Goal: Complete application form

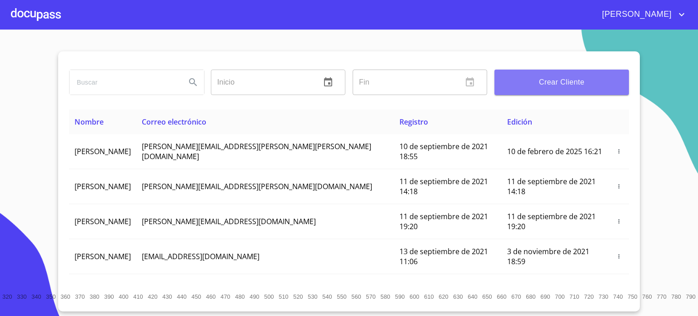
click at [565, 86] on span "Crear Cliente" at bounding box center [561, 82] width 120 height 13
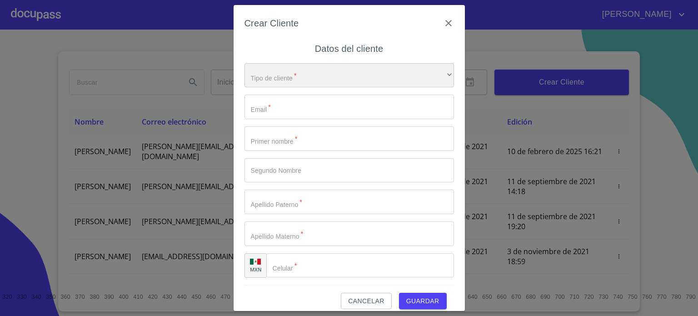
click at [265, 82] on div "​" at bounding box center [348, 75] width 209 height 25
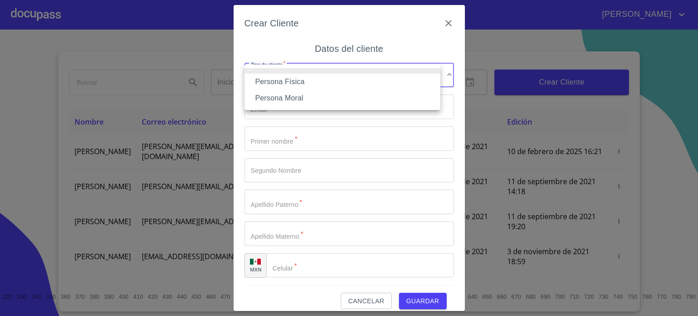
click at [436, 23] on div at bounding box center [349, 158] width 698 height 316
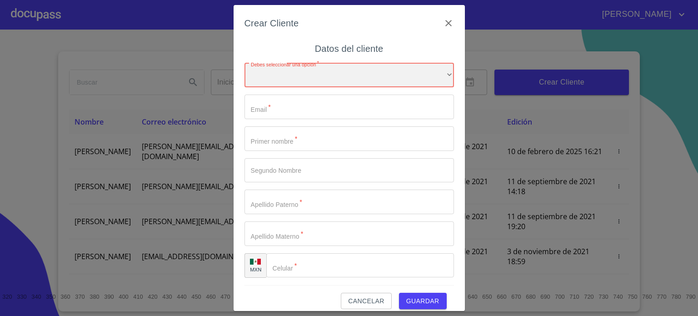
click at [337, 79] on div "​" at bounding box center [348, 75] width 209 height 25
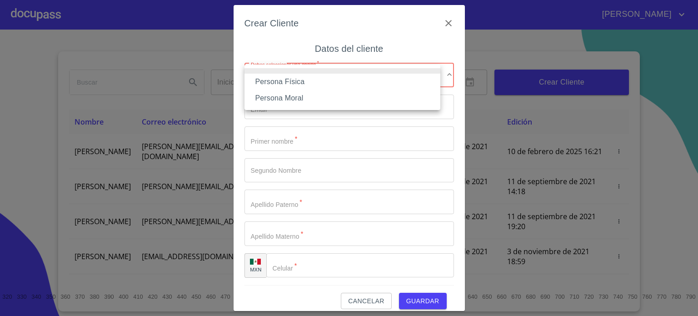
click at [309, 80] on li "Persona Física" at bounding box center [342, 82] width 196 height 16
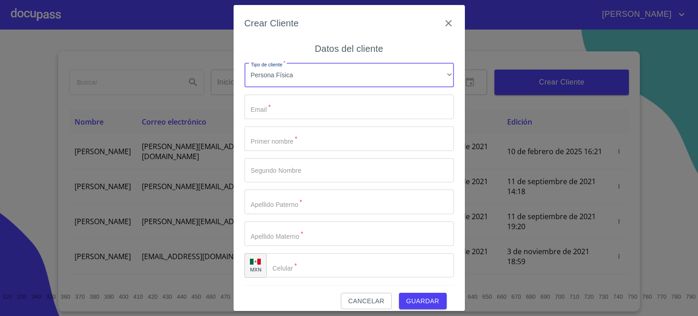
click at [311, 111] on input "Tipo de cliente   *" at bounding box center [348, 106] width 209 height 25
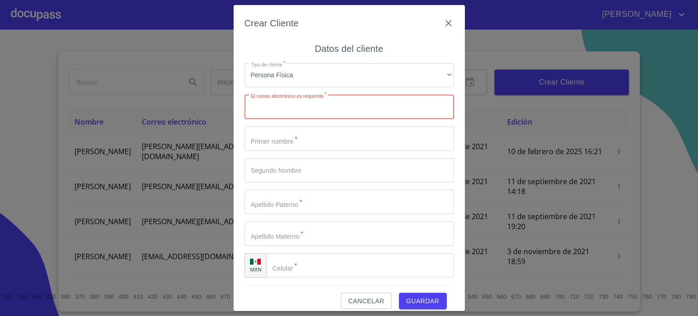
click at [300, 108] on input "Tipo de cliente   *" at bounding box center [348, 106] width 209 height 25
paste input "[PERSON_NAME][EMAIL_ADDRESS][DOMAIN_NAME]"
type input "[PERSON_NAME][EMAIL_ADDRESS][DOMAIN_NAME]"
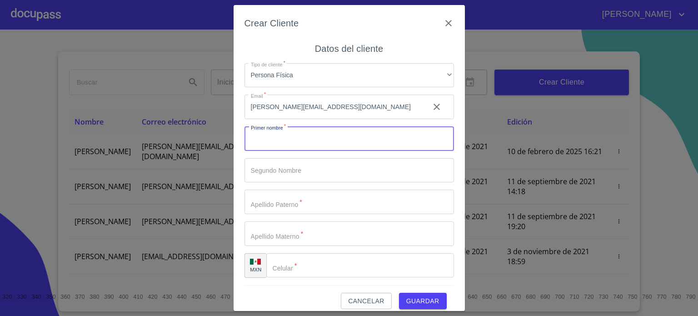
click at [284, 142] on input "Tipo de cliente   *" at bounding box center [348, 138] width 209 height 25
type input "[PERSON_NAME]"
click at [302, 168] on input "Tipo de cliente   *" at bounding box center [348, 170] width 209 height 25
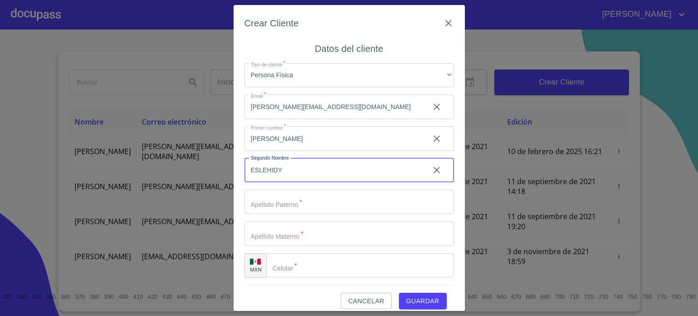
type input "ESLEHIDY"
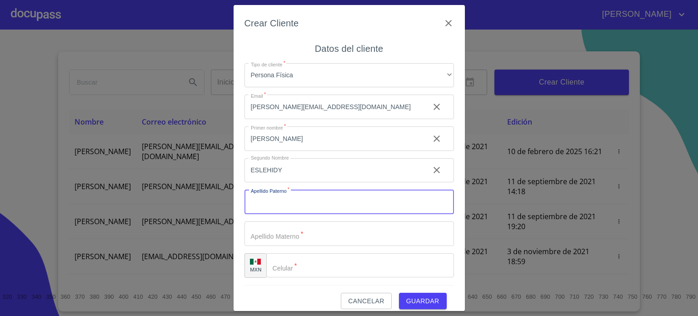
click at [292, 204] on input "Tipo de cliente   *" at bounding box center [348, 201] width 209 height 25
type input "[PERSON_NAME]"
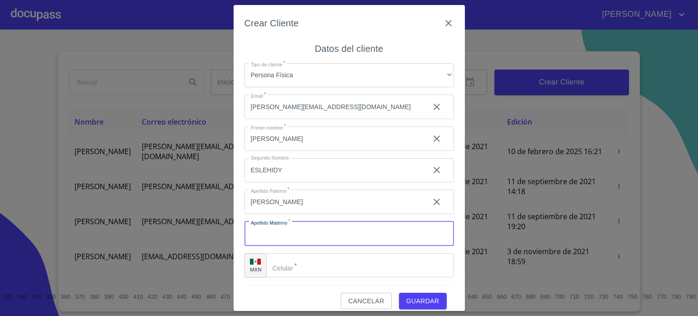
click at [286, 238] on input "Tipo de cliente   *" at bounding box center [348, 233] width 209 height 25
type input "[PERSON_NAME]"
click at [340, 269] on input "Tipo de cliente   *" at bounding box center [360, 265] width 188 height 25
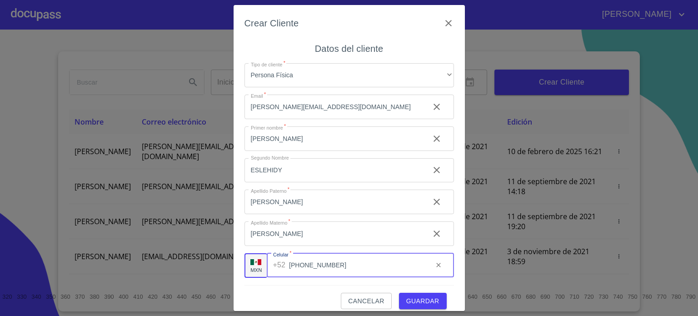
type input "[PHONE_NUMBER]"
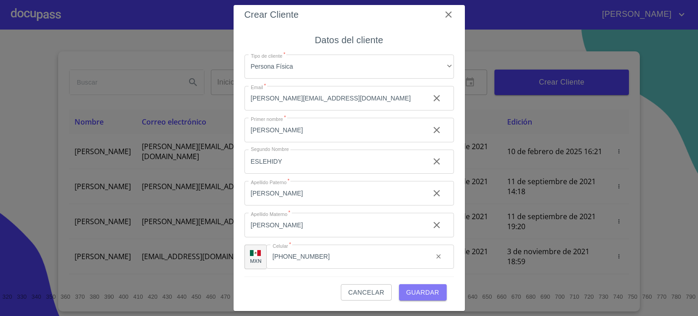
click at [426, 295] on span "Guardar" at bounding box center [422, 292] width 33 height 11
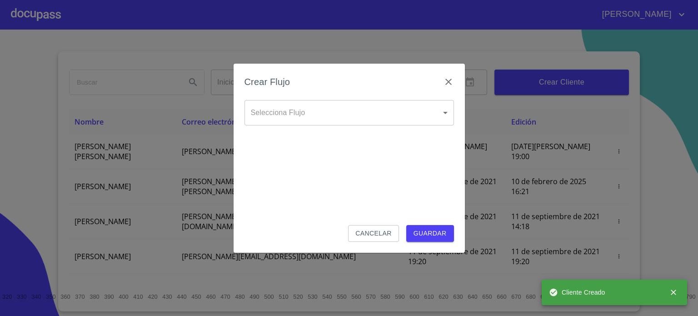
click at [343, 113] on body "[PERSON_NAME] ​ Fin ​ Crear Cliente Nombre Correo electrónico Registro Edición …" at bounding box center [349, 158] width 698 height 316
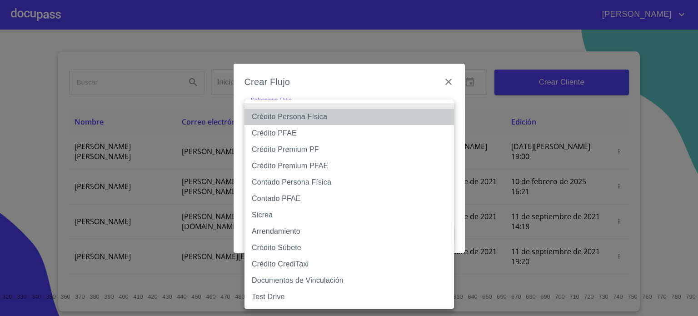
click at [327, 121] on li "Crédito Persona Física" at bounding box center [348, 117] width 209 height 16
type input "6009fb3c7d1714eb8809aa97"
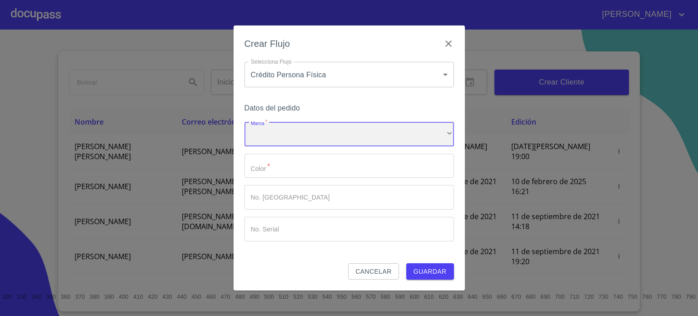
click at [314, 132] on div "​" at bounding box center [348, 134] width 209 height 25
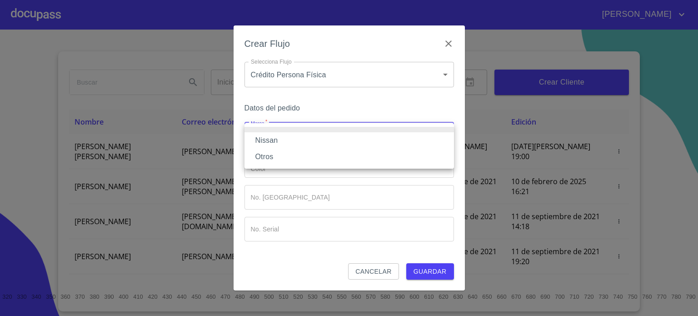
click at [308, 142] on li "Nissan" at bounding box center [348, 140] width 209 height 16
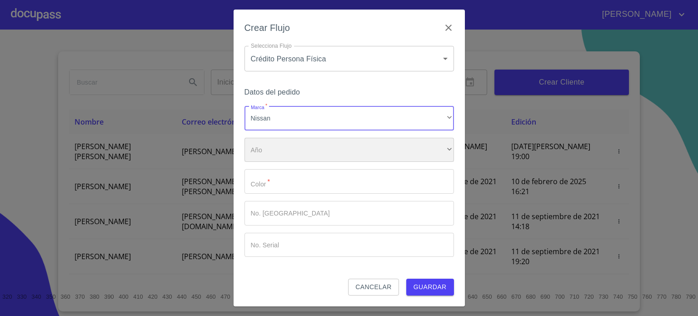
click at [303, 153] on div "​" at bounding box center [348, 150] width 209 height 25
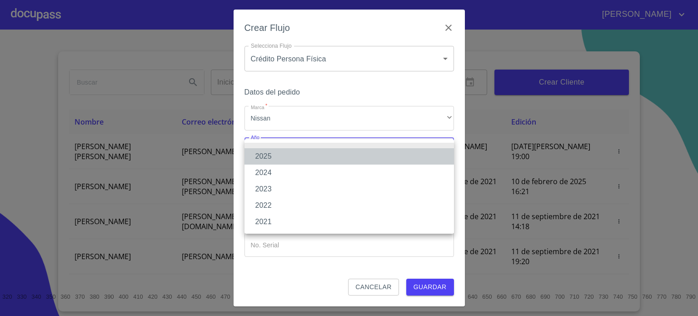
click at [290, 156] on li "2025" at bounding box center [348, 156] width 209 height 16
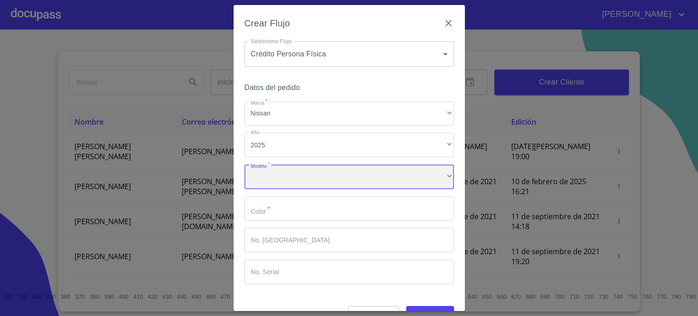
click at [291, 177] on div "​" at bounding box center [348, 176] width 209 height 25
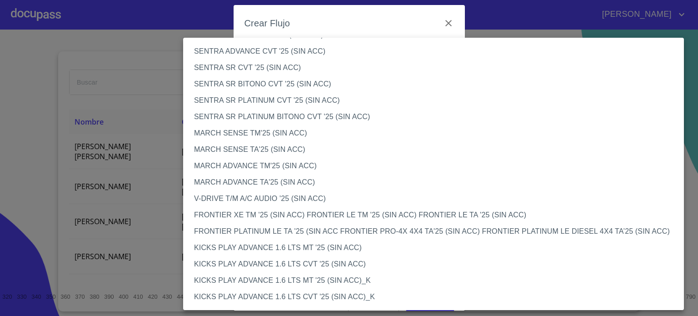
scroll to position [566, 0]
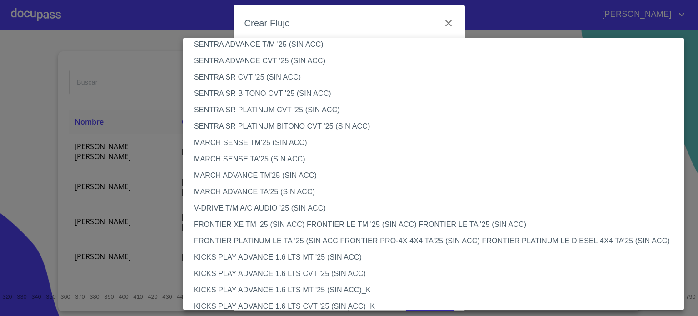
click at [255, 108] on li "SENTRA SR PLATINUM CVT '25 (SIN ACC)" at bounding box center [436, 110] width 507 height 16
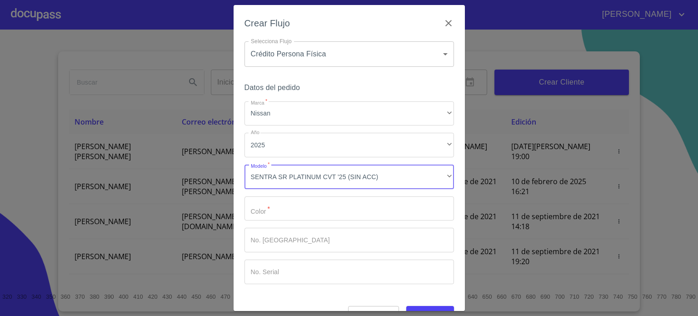
click at [292, 212] on input "Marca   *" at bounding box center [348, 208] width 209 height 25
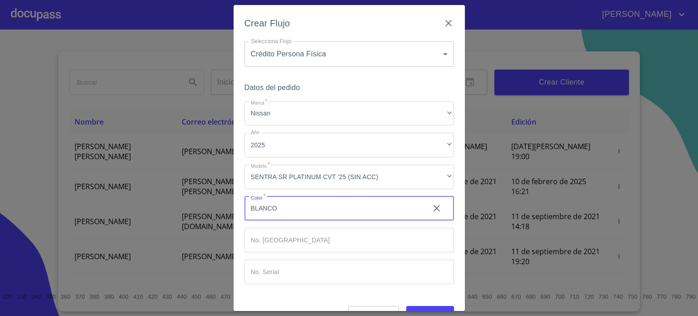
type input "BLANCO"
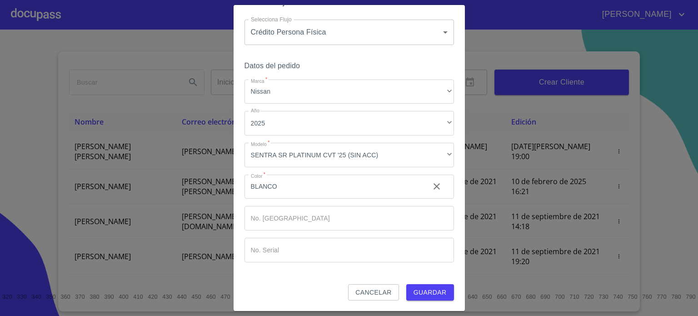
click at [430, 294] on span "Guardar" at bounding box center [429, 292] width 33 height 11
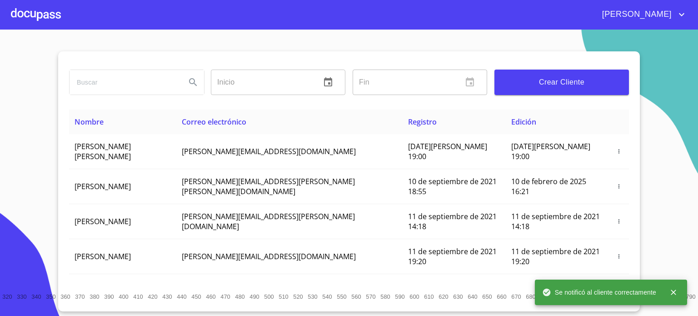
click at [41, 9] on div at bounding box center [36, 14] width 50 height 29
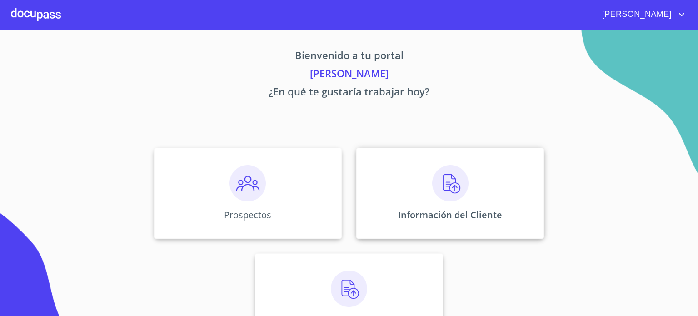
click at [445, 194] on img at bounding box center [450, 183] width 36 height 36
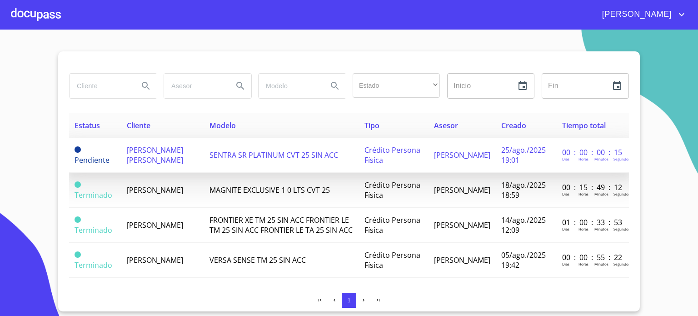
click at [146, 161] on span "[PERSON_NAME] [PERSON_NAME]" at bounding box center [155, 155] width 56 height 20
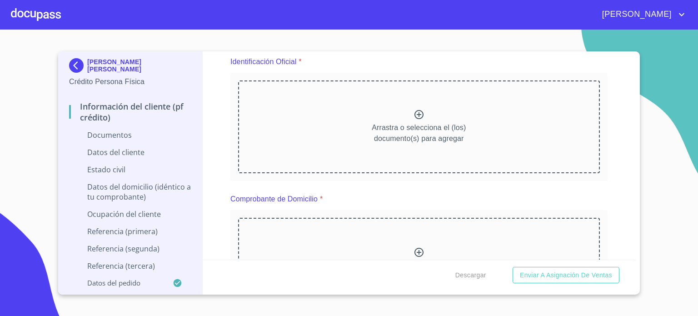
scroll to position [127, 0]
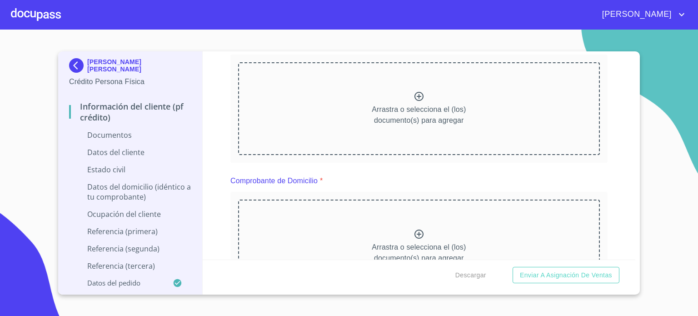
click at [408, 97] on div "Arrastra o selecciona el (los) documento(s) para agregar" at bounding box center [418, 108] width 361 height 93
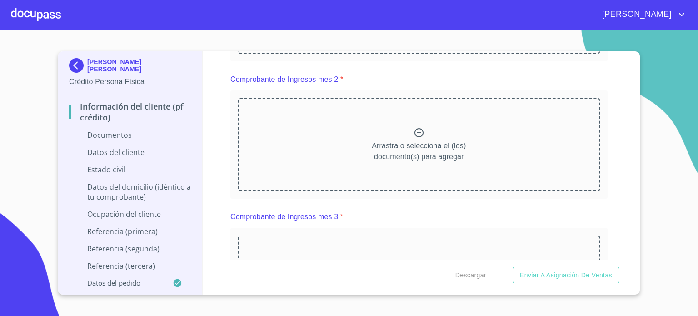
scroll to position [489, 0]
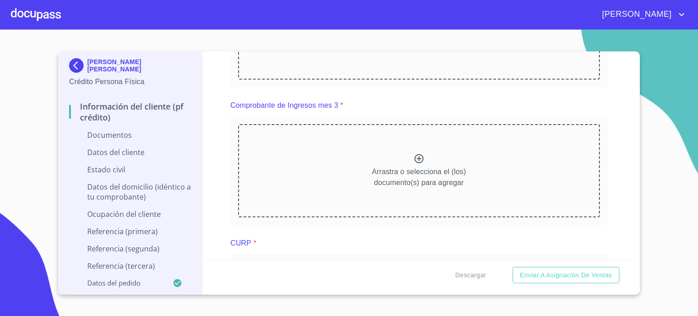
scroll to position [925, 0]
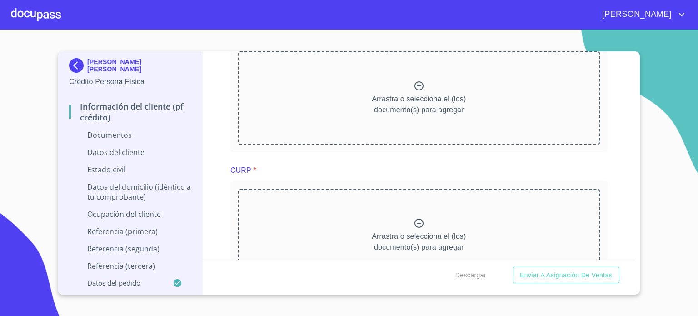
scroll to position [1342, 0]
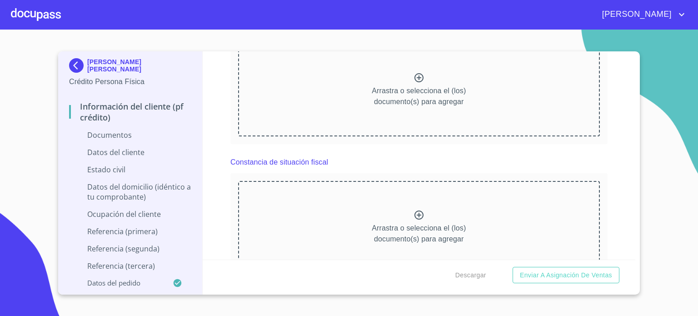
scroll to position [1700, 0]
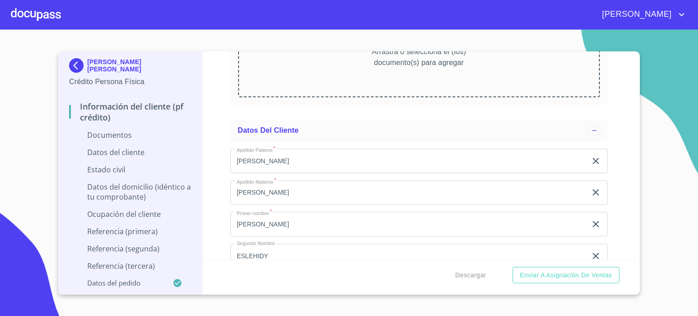
scroll to position [2105, 0]
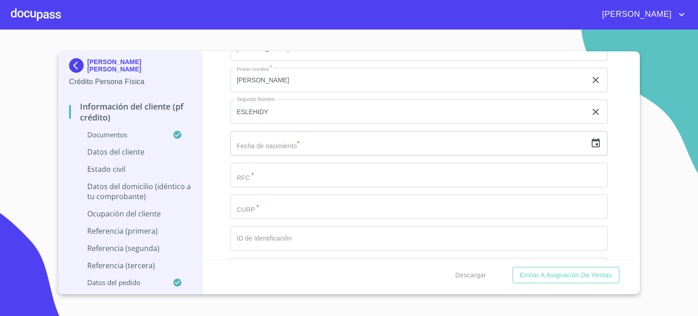
scroll to position [2523, 0]
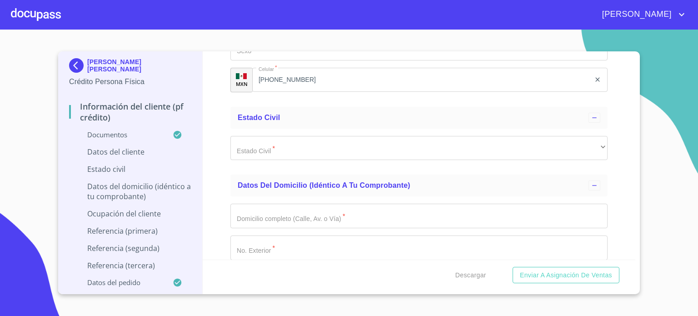
scroll to position [3032, 0]
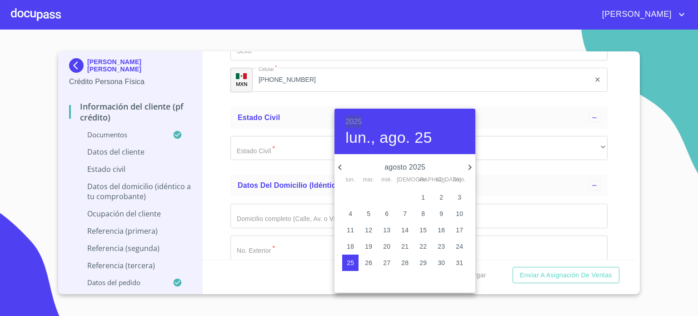
click at [351, 119] on h6 "2025" at bounding box center [353, 121] width 16 height 13
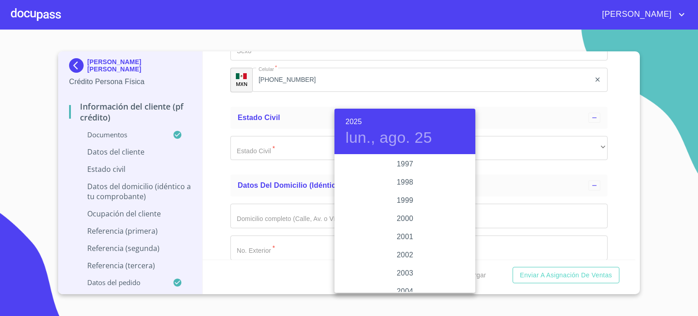
scroll to position [1289, 0]
click at [401, 201] on div "1998" at bounding box center [404, 202] width 141 height 18
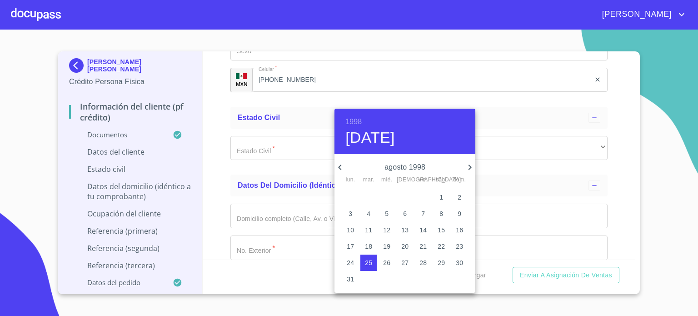
click at [339, 167] on icon "button" at bounding box center [339, 166] width 3 height 5
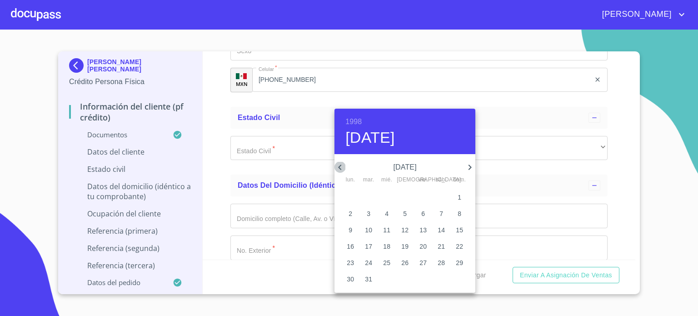
click at [339, 167] on icon "button" at bounding box center [339, 166] width 3 height 5
click at [425, 247] on p "20" at bounding box center [422, 246] width 7 height 9
type input "20 de feb. de 1998"
click at [212, 108] on div at bounding box center [349, 158] width 698 height 316
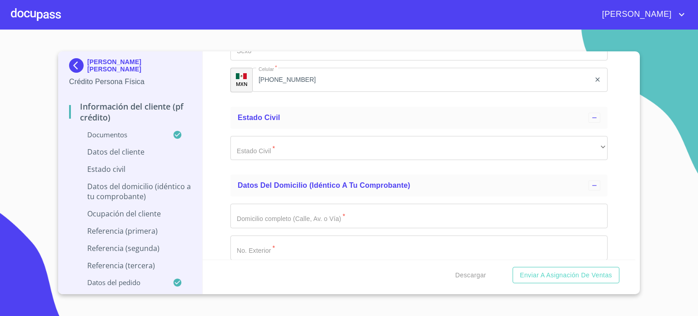
drag, startPoint x: 322, startPoint y: 126, endPoint x: 242, endPoint y: 136, distance: 81.0
type input "BEBO980220MJCDRL00"
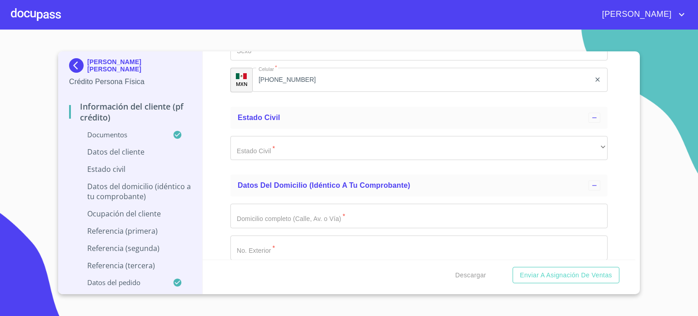
paste input "BEBO980220MJCDRL00"
type input "BEBO980220MJCDRL00"
type input "BEBO980220890"
click at [205, 161] on div "Información del cliente (PF crédito) Documentos Documento de identificación.   …" at bounding box center [419, 155] width 433 height 208
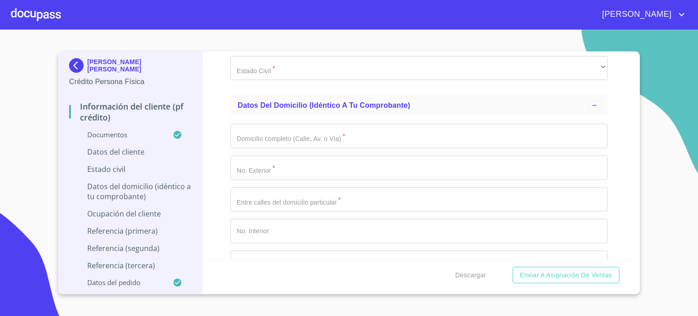
scroll to position [3117, 0]
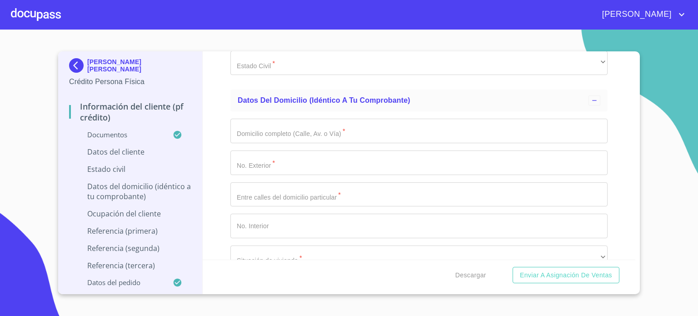
type input "1432744308"
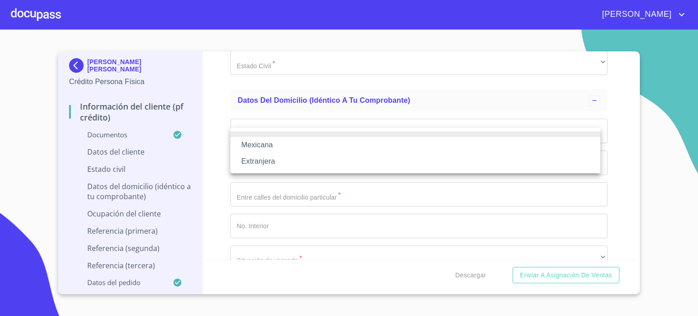
click at [269, 145] on li "Mexicana" at bounding box center [415, 145] width 370 height 16
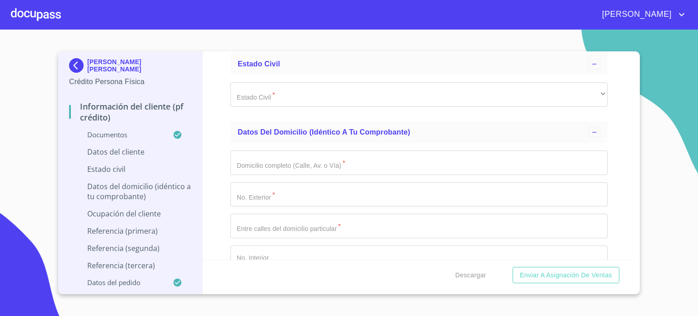
type input "[GEOGRAPHIC_DATA]"
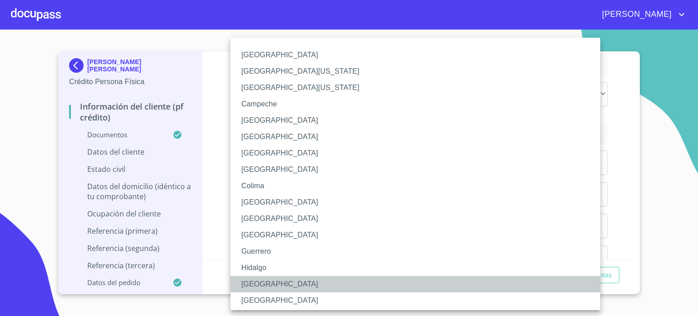
click at [296, 280] on li "[GEOGRAPHIC_DATA]" at bounding box center [418, 284] width 376 height 16
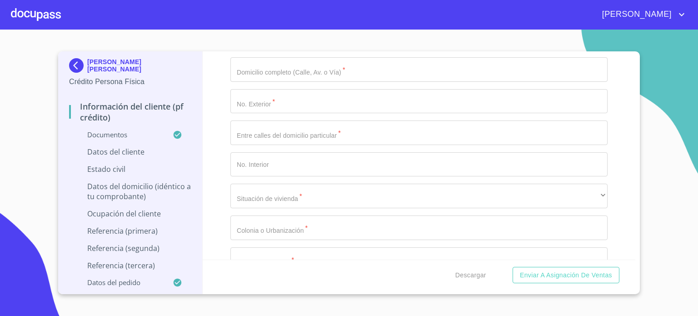
scroll to position [3232, 0]
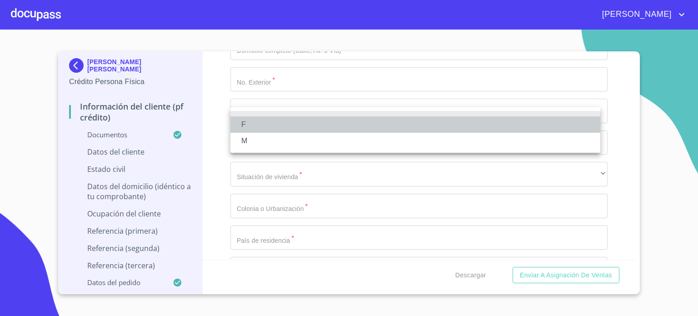
click at [280, 129] on li "F" at bounding box center [415, 124] width 370 height 16
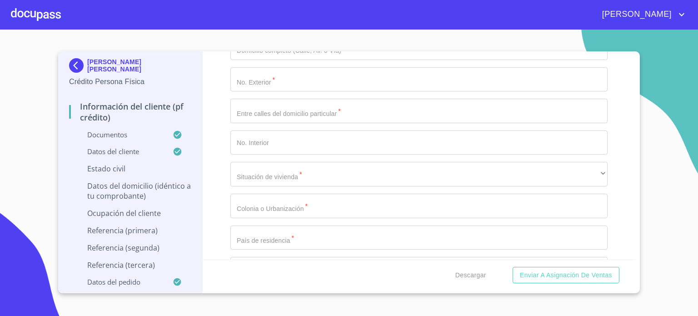
click at [634, 252] on div "[PERSON_NAME] ESLEHIDY [PERSON_NAME] Crédito Persona Física Información del cli…" at bounding box center [348, 172] width 581 height 242
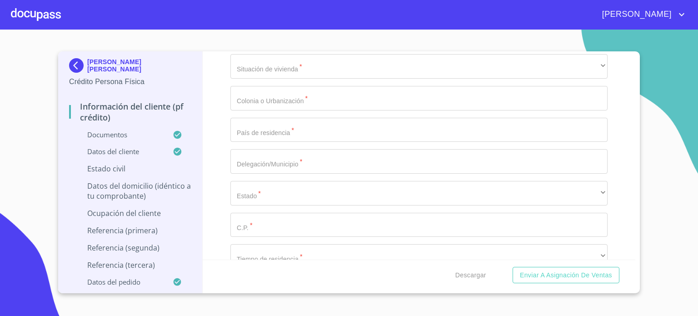
scroll to position [3359, 0]
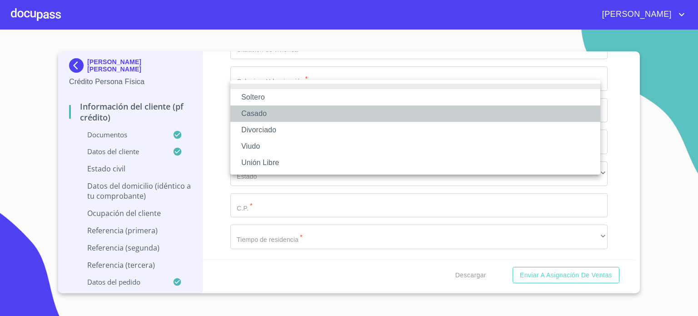
click at [293, 116] on li "Casado" at bounding box center [415, 113] width 370 height 16
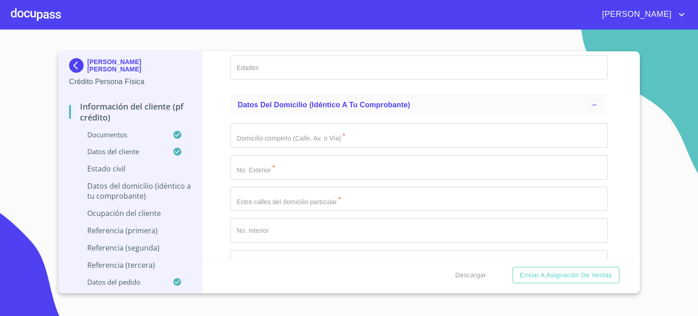
scroll to position [3341, 0]
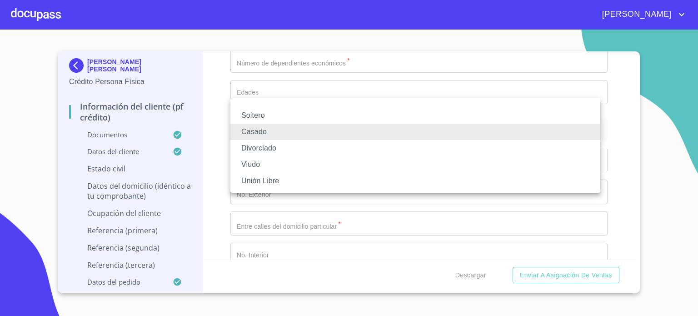
click at [272, 178] on li "Unión Libre" at bounding box center [415, 181] width 370 height 16
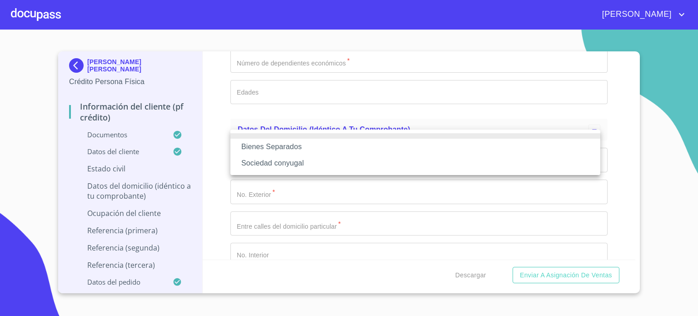
click at [267, 153] on li "Bienes Separados" at bounding box center [415, 147] width 370 height 16
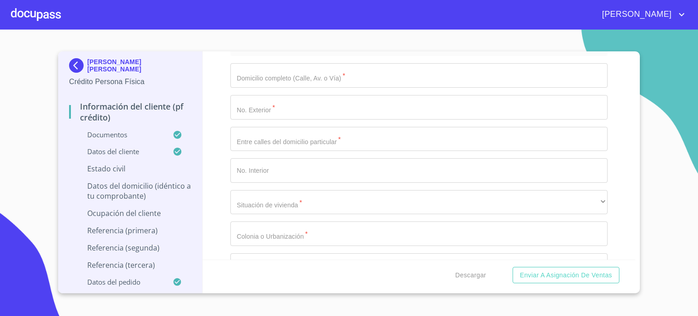
scroll to position [3407, 0]
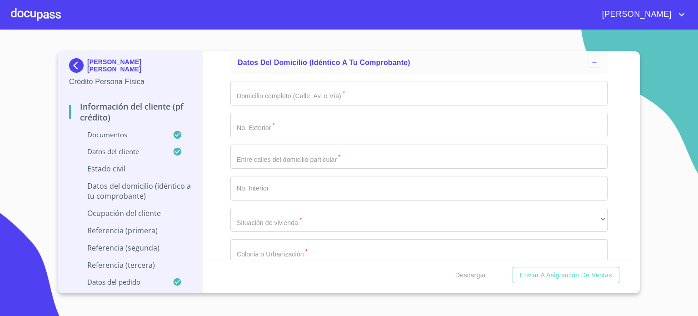
type input "[PERSON_NAME]"
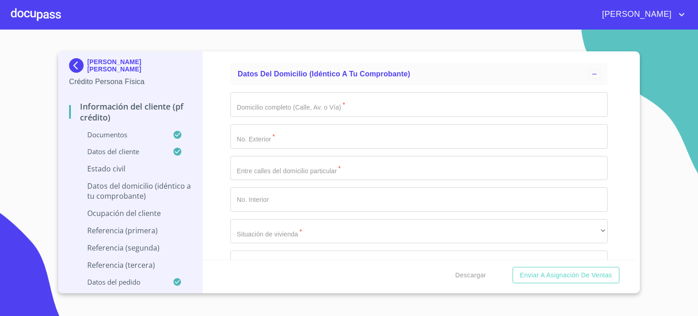
scroll to position [3375, 0]
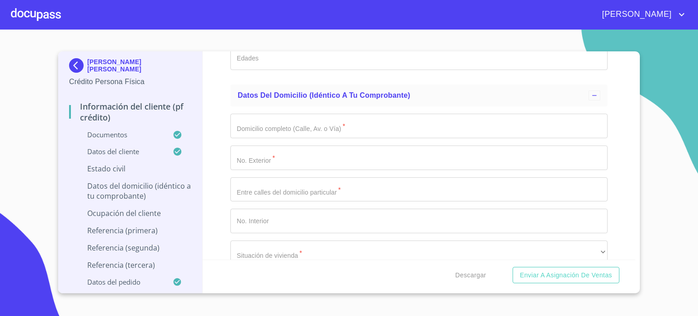
type input "[PERSON_NAME]"
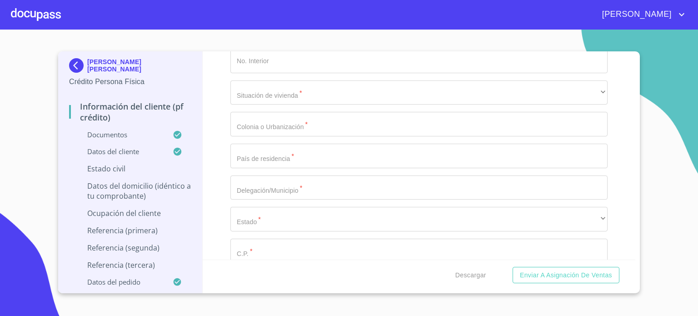
scroll to position [3538, 0]
type input "[PERSON_NAME]"
type input "1"
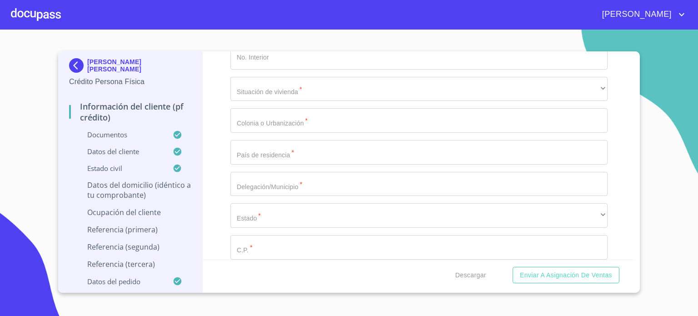
type input "2"
type input "3"
type input "2"
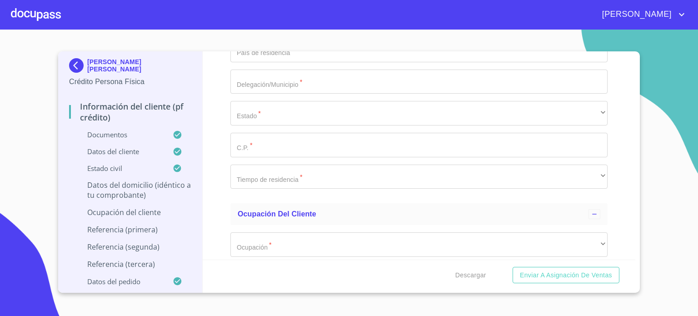
scroll to position [3641, 0]
click at [254, 111] on div "Domicilio completo (Calle, Av. o Vía)   * ​ No. Exterior   * ​ Entre calles de…" at bounding box center [418, 17] width 377 height 355
type input "[PERSON_NAME]"
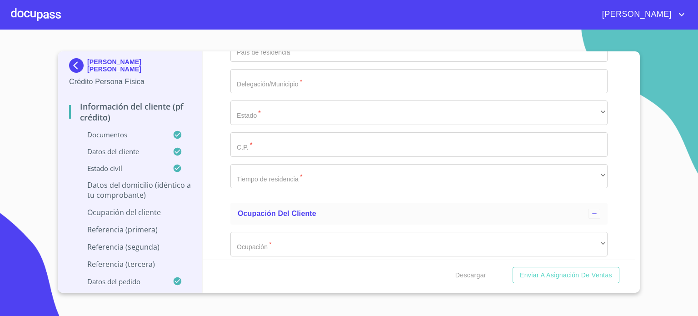
type input "21"
type input "[PERSON_NAME]"
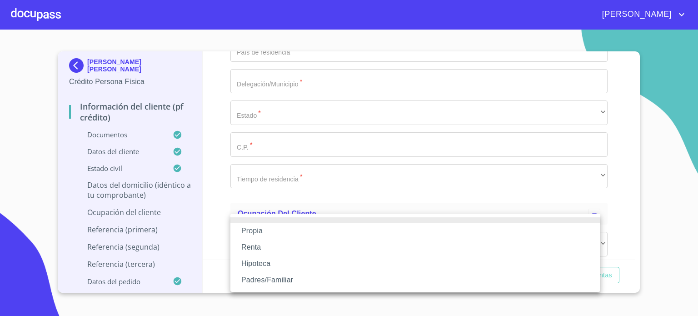
click at [269, 229] on li "Propia" at bounding box center [415, 231] width 370 height 16
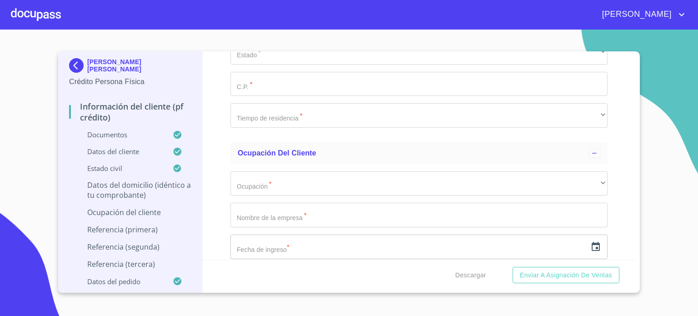
scroll to position [3756, 0]
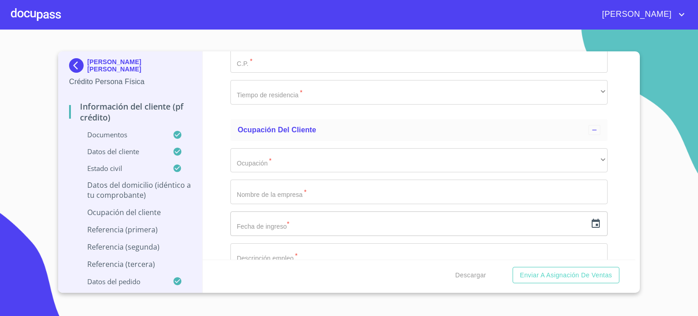
type input "$4,000,000"
type input "L"
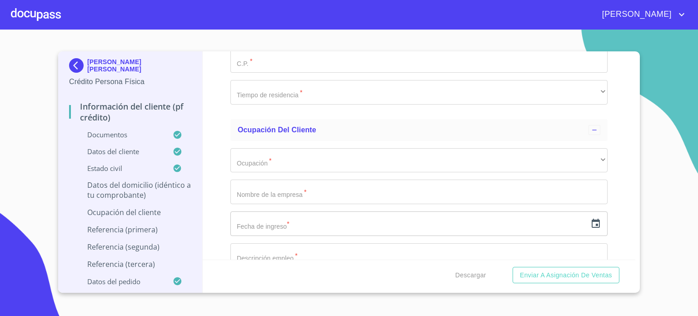
type input "OBRERA"
type input "[GEOGRAPHIC_DATA]"
type input "T"
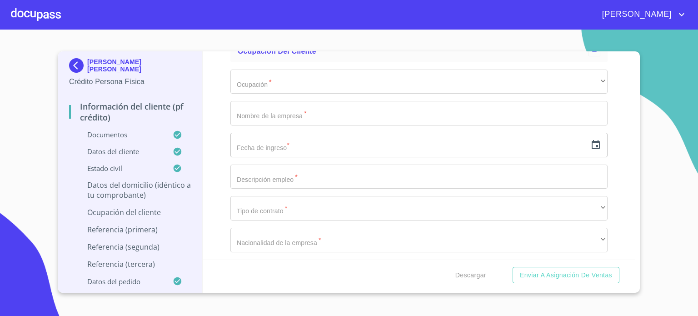
scroll to position [3913, 0]
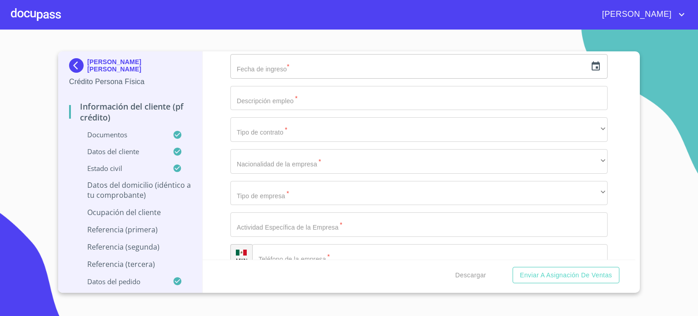
type input "EL SALTO"
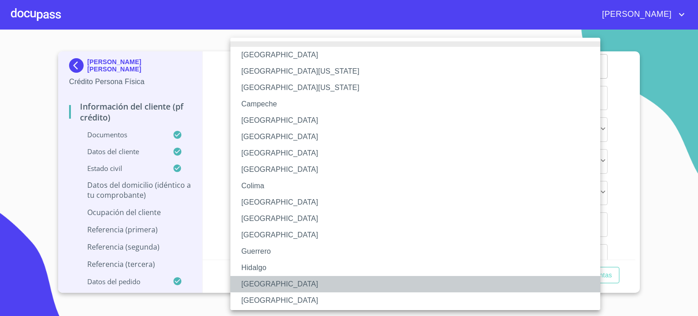
click at [259, 283] on li "[GEOGRAPHIC_DATA]" at bounding box center [418, 284] width 376 height 16
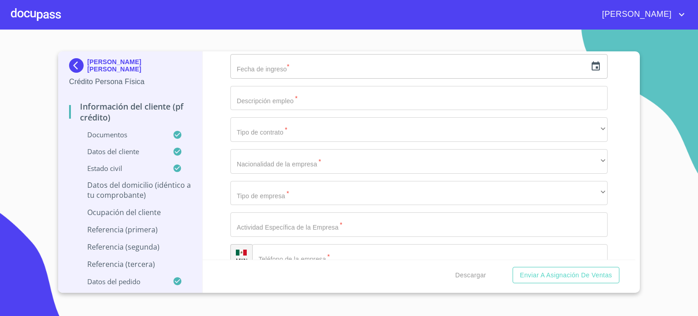
type input "45680"
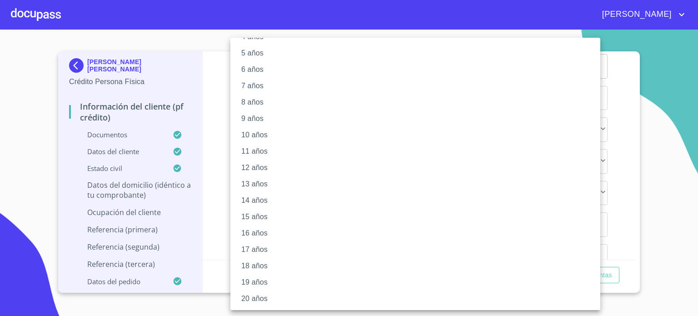
scroll to position [84, 0]
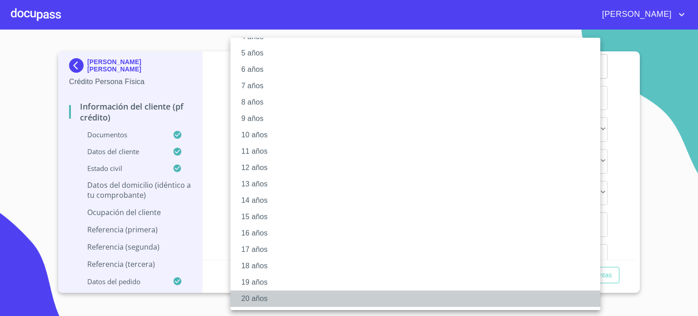
click at [292, 302] on li "20 años" at bounding box center [418, 298] width 376 height 16
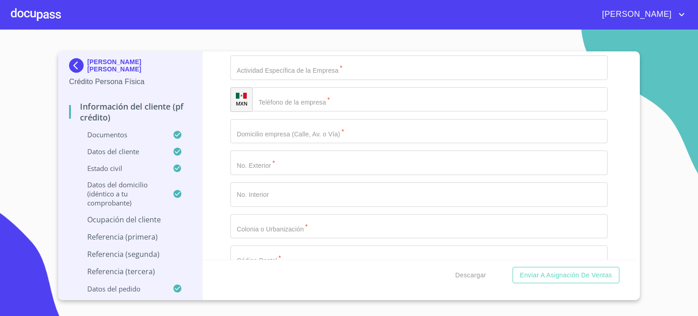
scroll to position [4071, 0]
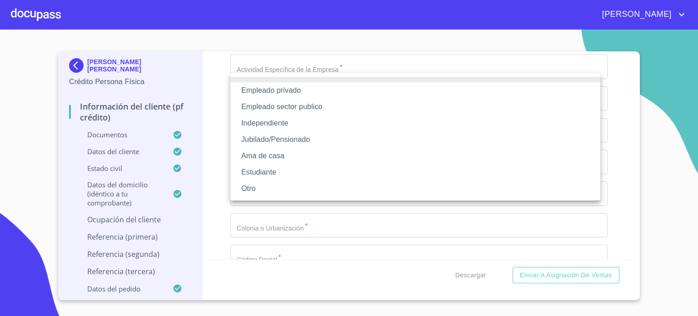
click at [269, 124] on li "Independiente" at bounding box center [415, 123] width 370 height 16
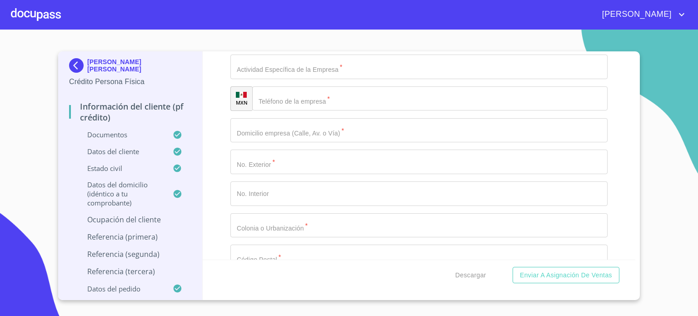
type input "INGENIERIA Y ARQUITECTURA OSBED S DE RL DE CV"
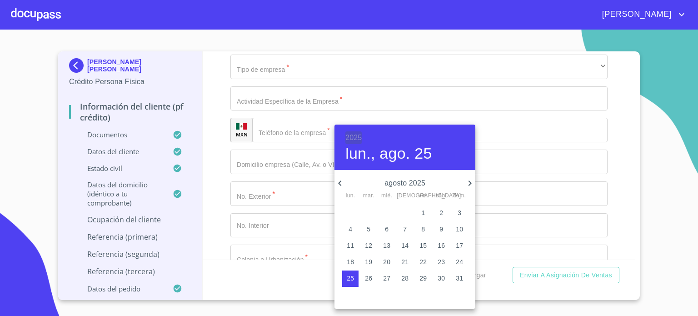
click at [360, 136] on h6 "2025" at bounding box center [353, 137] width 16 height 13
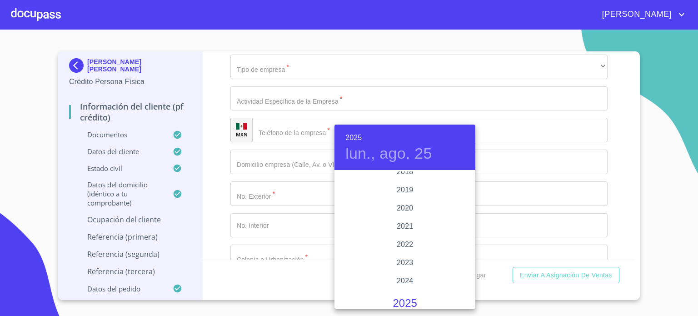
scroll to position [1689, 0]
click at [354, 139] on h6 "2025" at bounding box center [353, 137] width 16 height 13
click at [358, 139] on h6 "2025" at bounding box center [353, 137] width 16 height 13
click at [401, 202] on div "2015" at bounding box center [404, 202] width 141 height 18
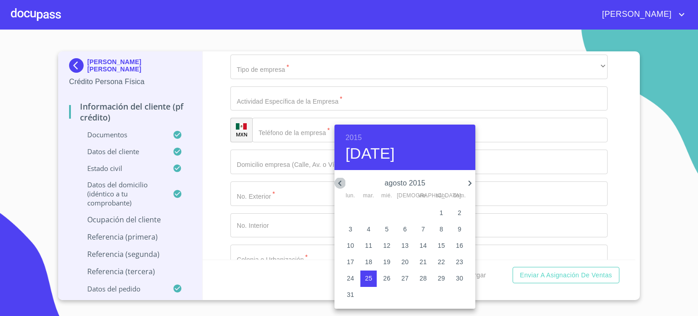
click at [337, 183] on icon "button" at bounding box center [339, 183] width 11 height 11
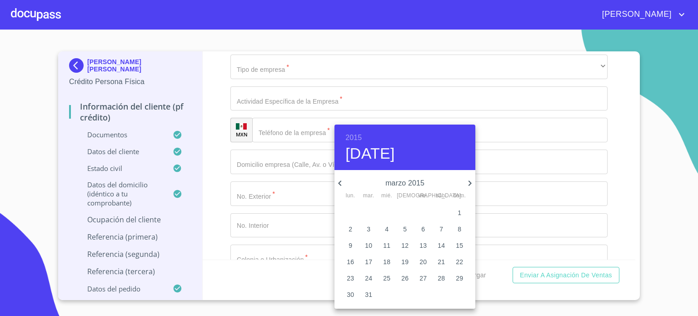
click at [337, 183] on icon "button" at bounding box center [339, 183] width 11 height 11
click at [403, 213] on p "1" at bounding box center [405, 212] width 4 height 9
type input "1 de ene. de 2015"
click at [618, 177] on div at bounding box center [349, 158] width 698 height 316
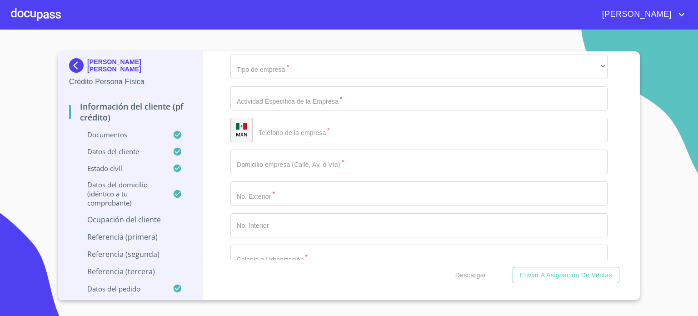
type input "ASISTENTE DE DIRECCION"
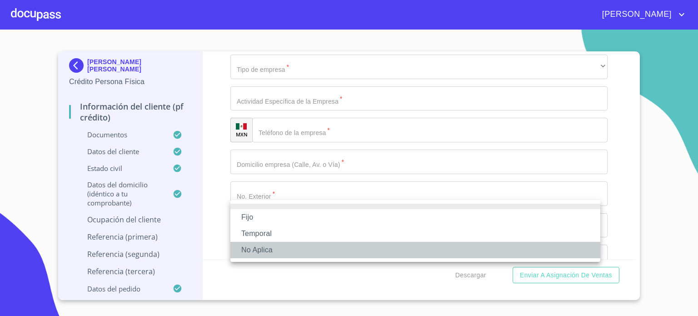
click at [271, 248] on li "No Aplica" at bounding box center [415, 250] width 370 height 16
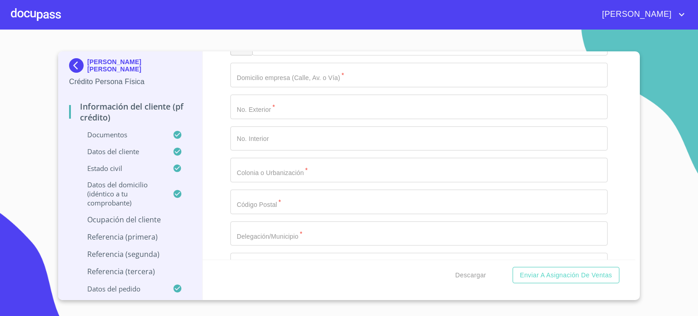
scroll to position [4180, 0]
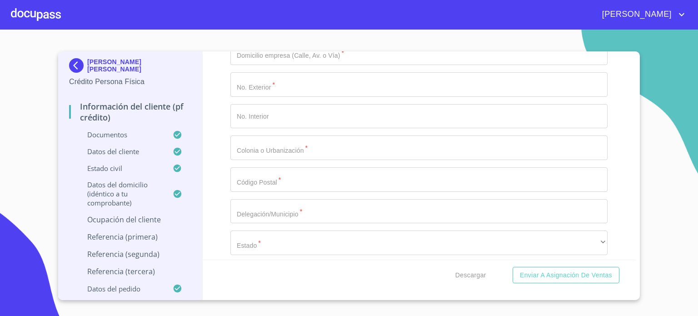
type input "80000"
click at [215, 160] on div "Información del cliente (PF crédito) Documentos Documento de identificación.   …" at bounding box center [419, 155] width 433 height 208
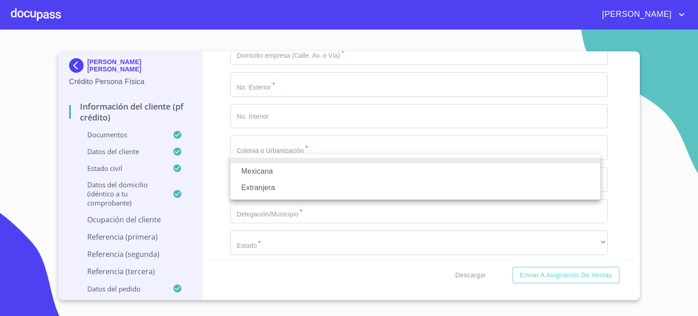
click at [273, 169] on li "Mexicana" at bounding box center [415, 171] width 370 height 16
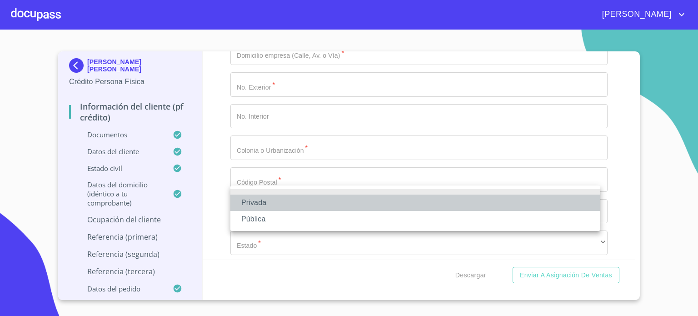
click at [286, 205] on li "Privada" at bounding box center [415, 202] width 370 height 16
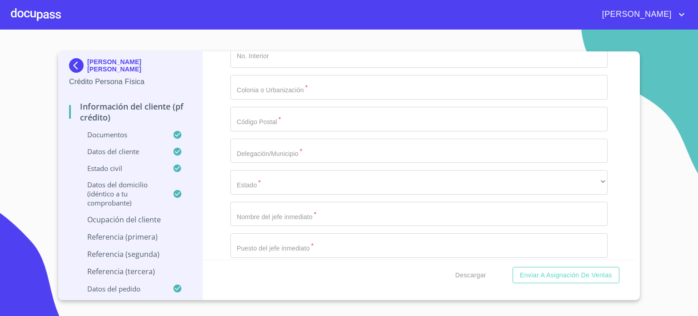
scroll to position [4258, 0]
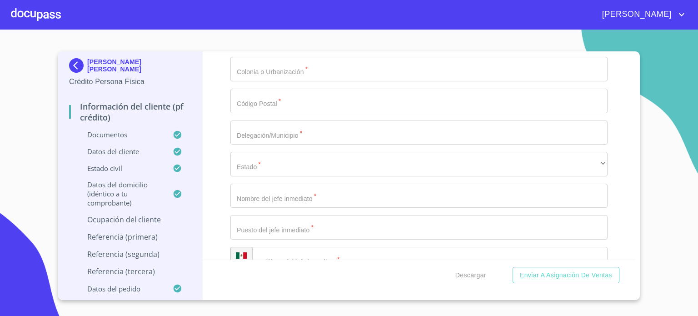
type input "CONSTRUCCIONES DE INGENIERIA CIVIL U OBRA PESADA"
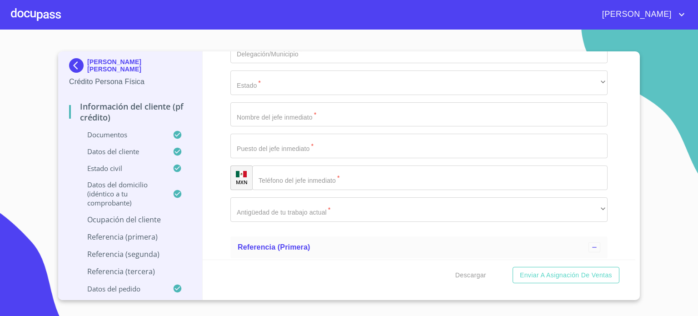
scroll to position [4349, 0]
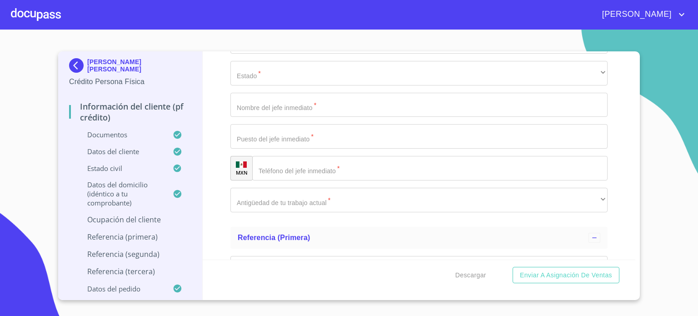
type input "[PHONE_NUMBER]"
type input "[PERSON_NAME]"
type input "10"
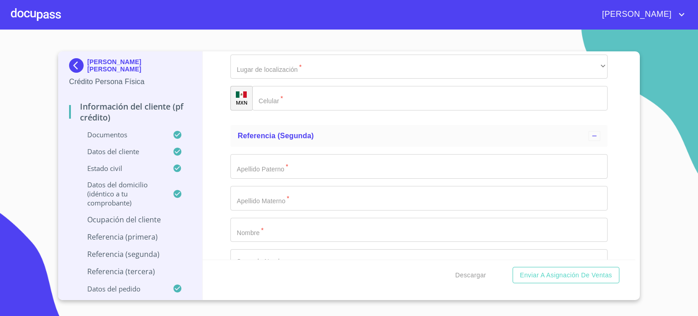
scroll to position [4730, 0]
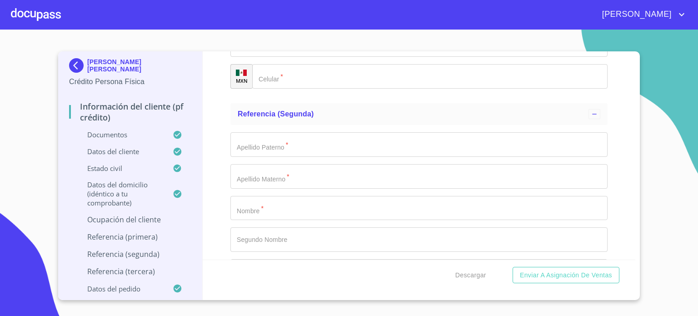
type input "[PERSON_NAME]"
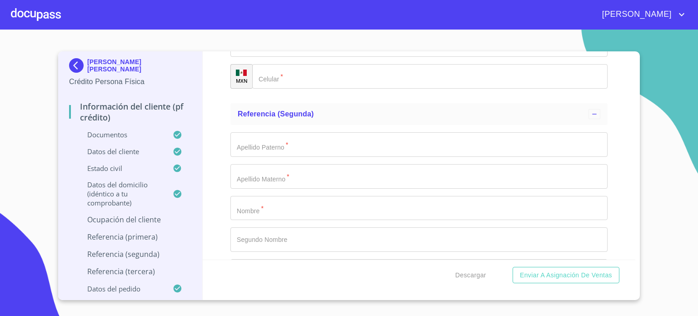
type input "[PERSON_NAME]"
click at [281, 25] on div "​" at bounding box center [418, 13] width 377 height 25
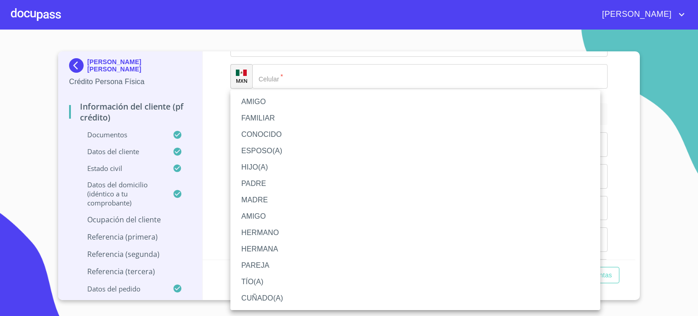
click at [267, 201] on li "MADRE" at bounding box center [415, 200] width 370 height 16
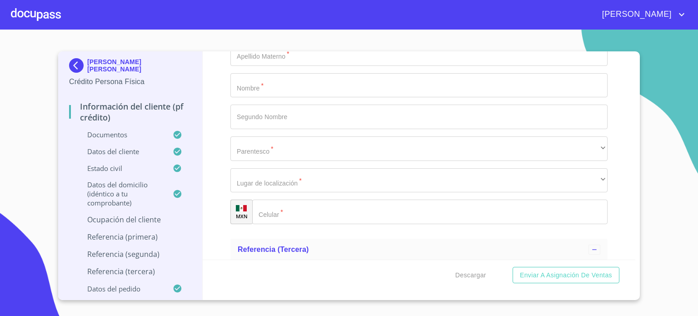
scroll to position [4862, 0]
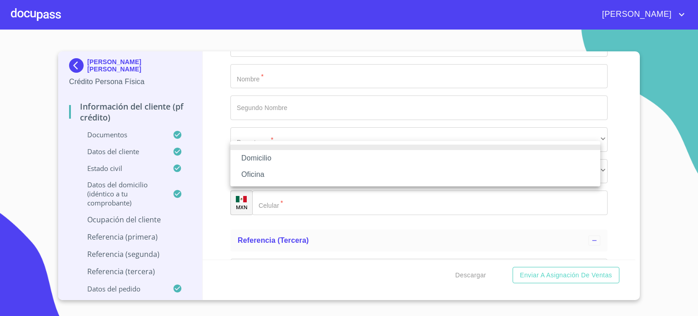
click at [276, 158] on li "Domicilio" at bounding box center [415, 158] width 370 height 16
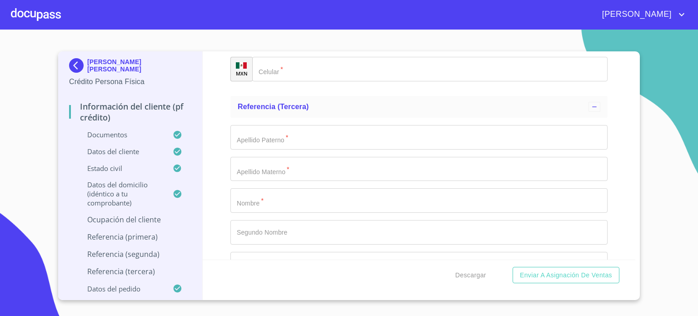
type input "[PHONE_NUMBER]"
type input "[PERSON_NAME]"
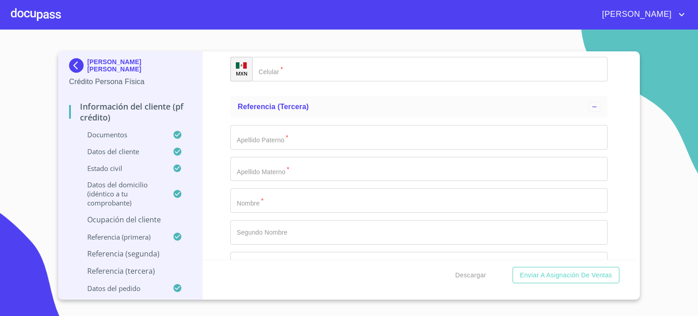
type input "[PERSON_NAME]"
type input "NOHEMI"
click at [267, 18] on div "​" at bounding box center [418, 6] width 377 height 25
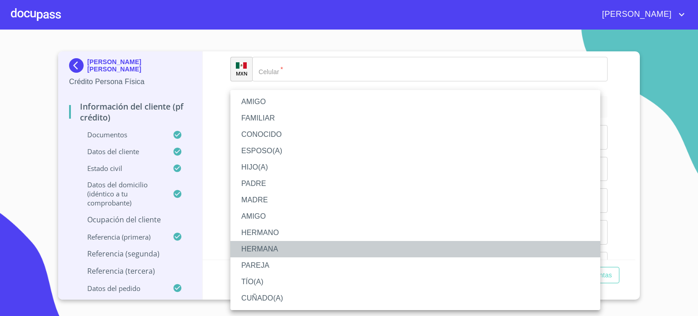
click at [267, 247] on li "HERMANA" at bounding box center [415, 249] width 370 height 16
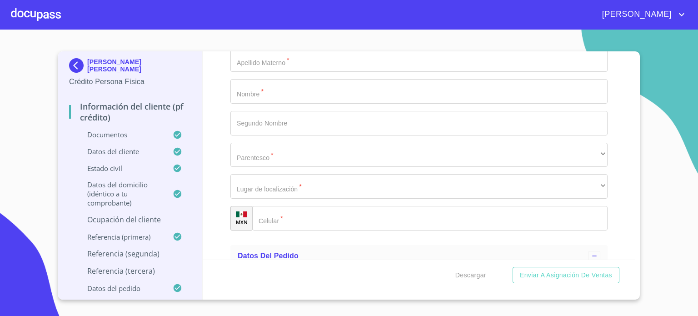
scroll to position [5122, 0]
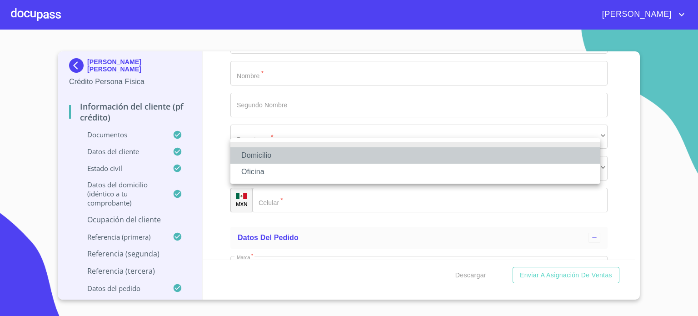
click at [271, 158] on li "Domicilio" at bounding box center [415, 155] width 370 height 16
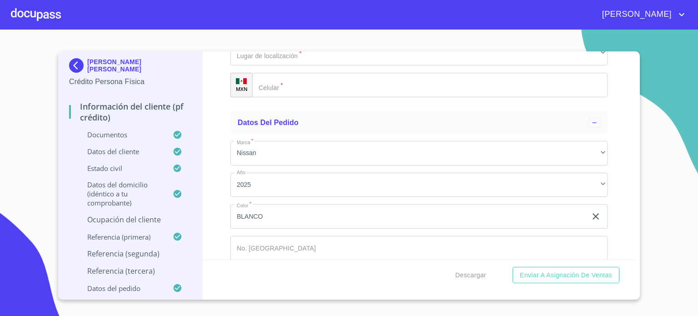
scroll to position [5255, 0]
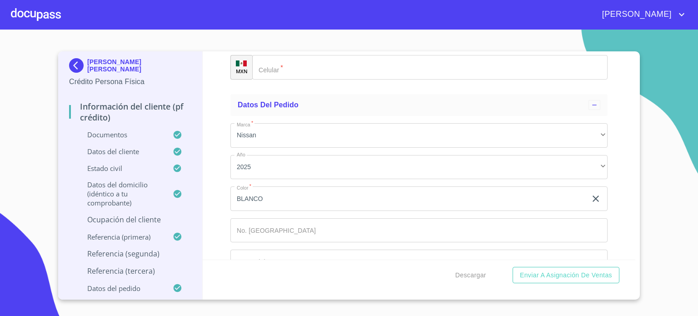
type input "[PHONE_NUMBER]"
type input "GUTIERREZ"
type input "CERVANTES"
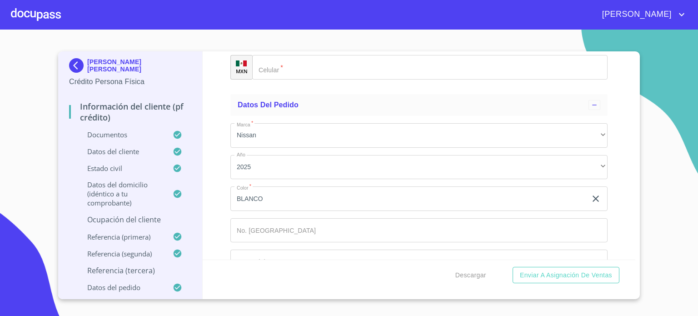
type input "[PERSON_NAME]"
type input "ANGELICA"
click at [262, 16] on div "​" at bounding box center [418, 4] width 377 height 25
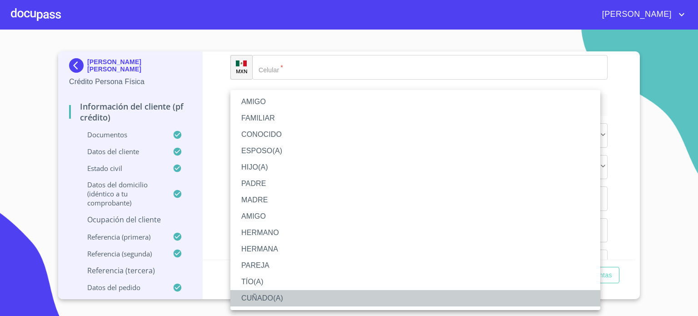
click at [282, 297] on li "CUÑADO(A)" at bounding box center [415, 298] width 370 height 16
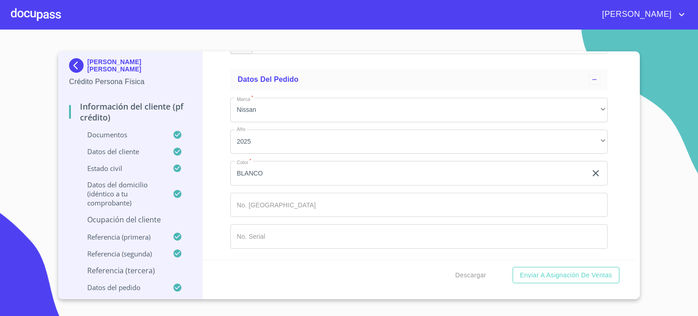
scroll to position [5422, 0]
click at [294, 22] on div "​" at bounding box center [418, 10] width 377 height 25
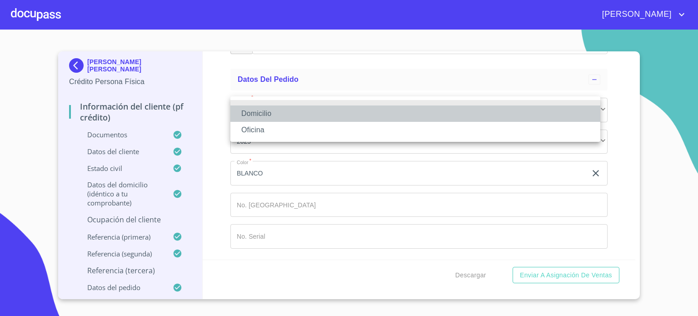
click at [290, 118] on li "Domicilio" at bounding box center [415, 113] width 370 height 16
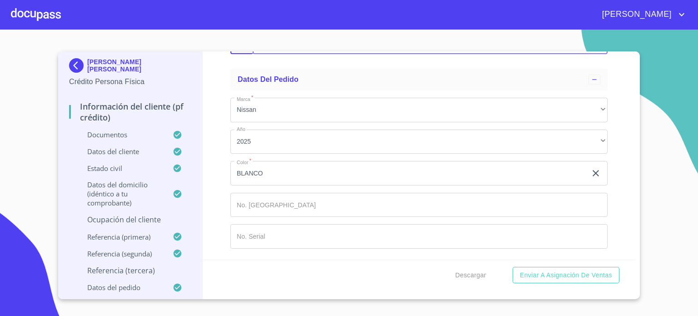
click at [291, 54] on input "Documento de identificación.   *" at bounding box center [441, 42] width 332 height 25
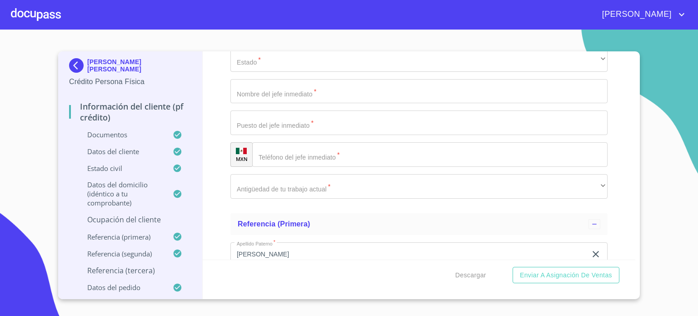
scroll to position [4345, 0]
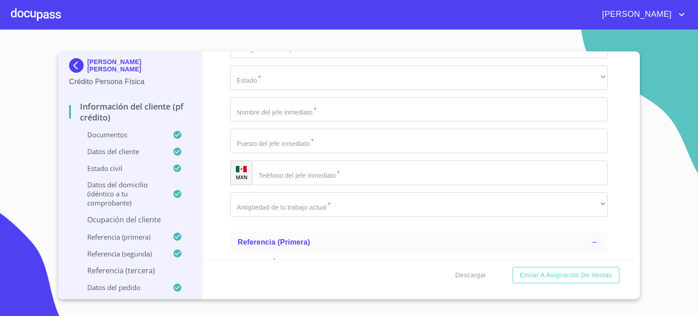
type input "[PHONE_NUMBER]"
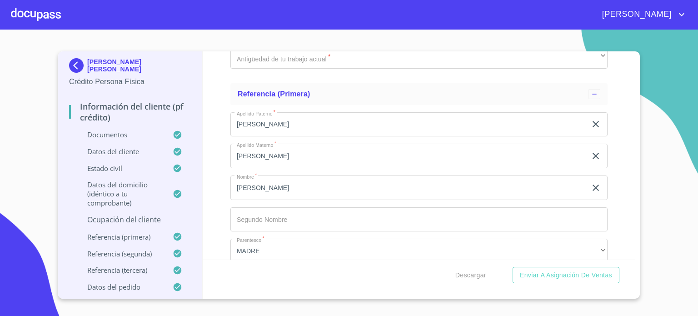
scroll to position [4496, 0]
type input "OBRERA"
type input "45680"
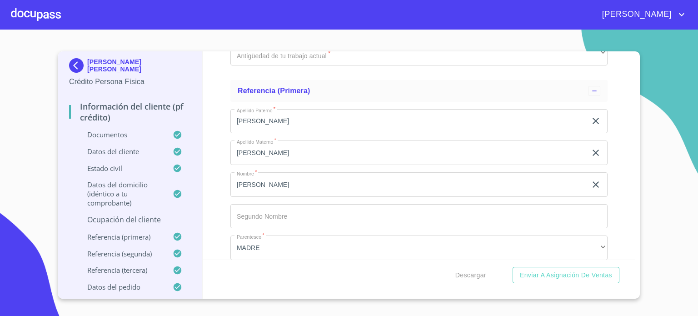
type input "EL SALTO"
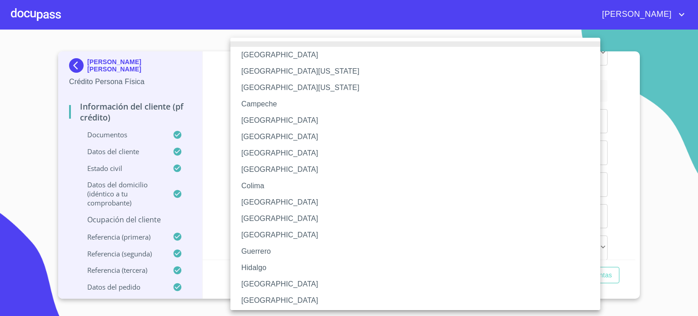
click at [267, 282] on li "[GEOGRAPHIC_DATA]" at bounding box center [418, 284] width 376 height 16
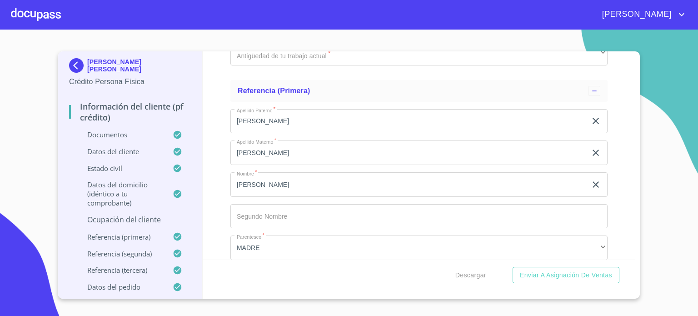
type input "[PERSON_NAME]"
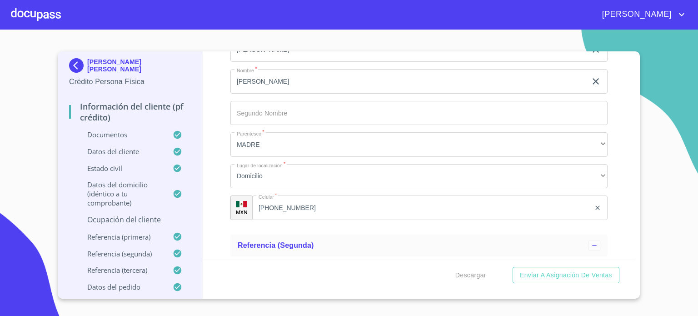
scroll to position [4611, 0]
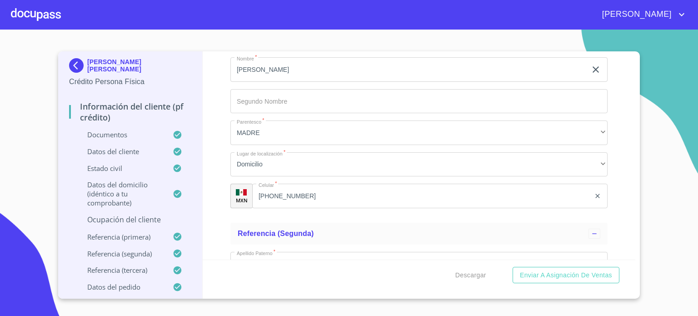
type input "DUEÑA"
type input "[PHONE_NUMBER]"
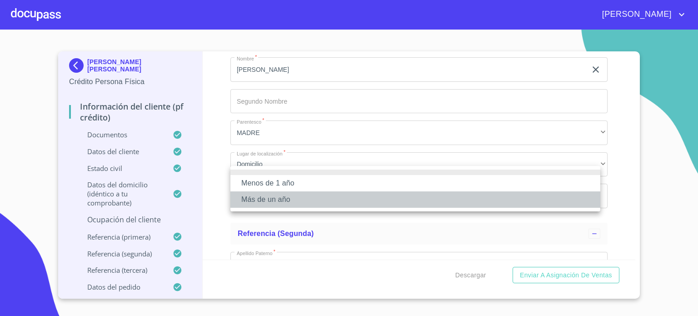
click at [291, 203] on li "Más de un año" at bounding box center [415, 199] width 370 height 16
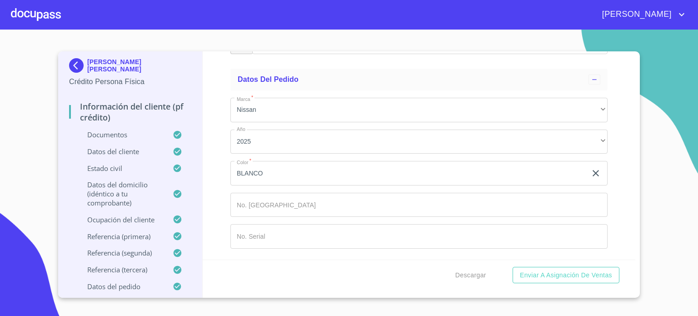
scroll to position [5519, 0]
click at [472, 274] on span "Descargar" at bounding box center [470, 274] width 31 height 11
click at [689, 56] on section "[PERSON_NAME] ESLEHIDY [PERSON_NAME] Crédito Persona Física Información del cli…" at bounding box center [349, 173] width 698 height 286
click at [573, 276] on span "Enviar a Asignación de Ventas" at bounding box center [566, 274] width 92 height 11
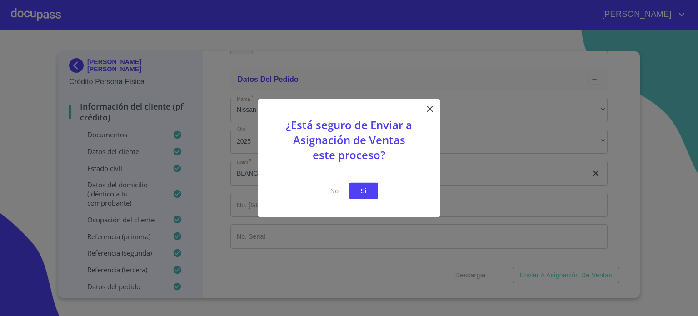
click at [368, 194] on span "Si" at bounding box center [363, 190] width 15 height 11
